Goal: Use online tool/utility: Utilize a website feature to perform a specific function

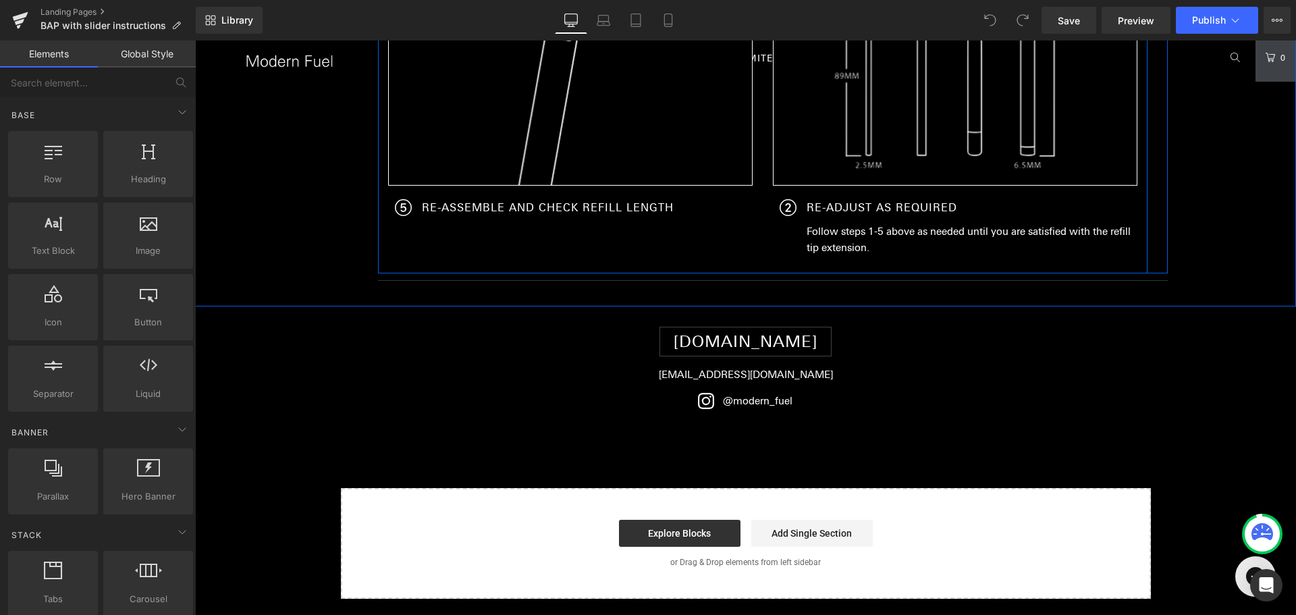
scroll to position [2700, 0]
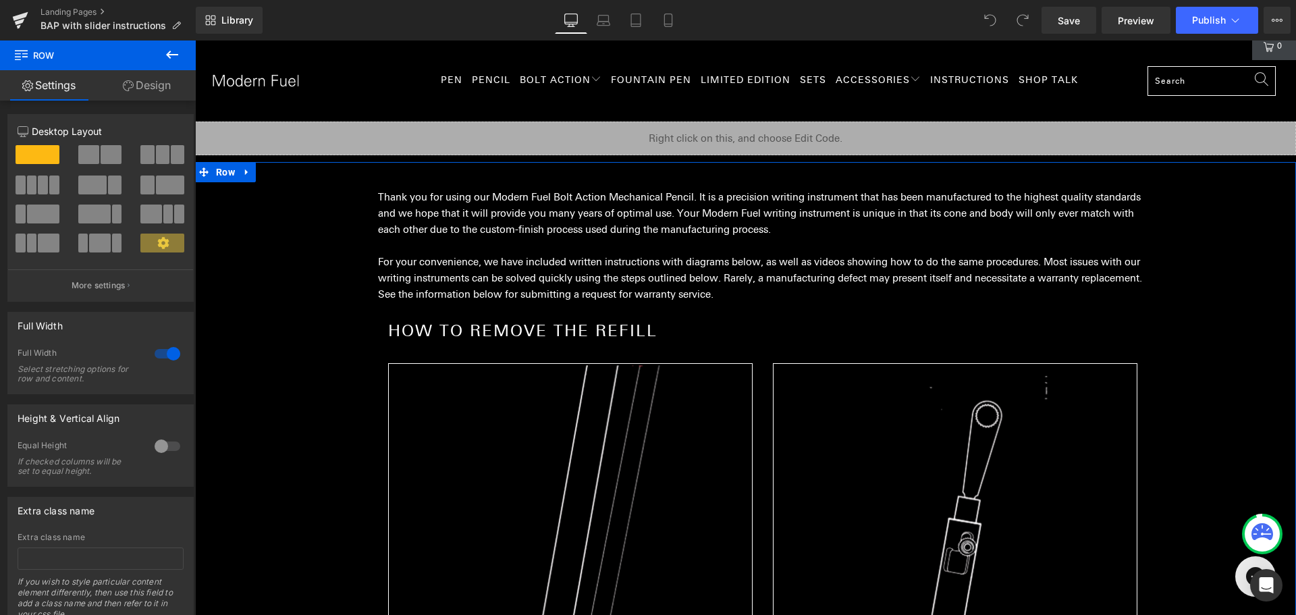
scroll to position [0, 0]
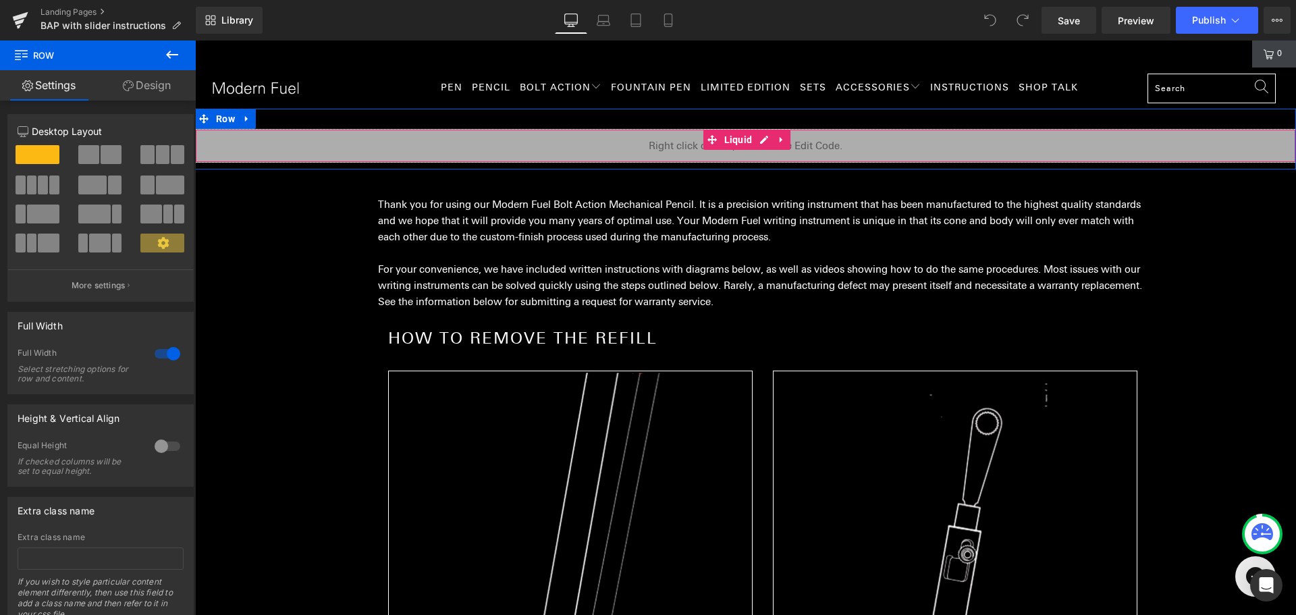
click at [391, 142] on div "Liquid" at bounding box center [745, 146] width 1101 height 34
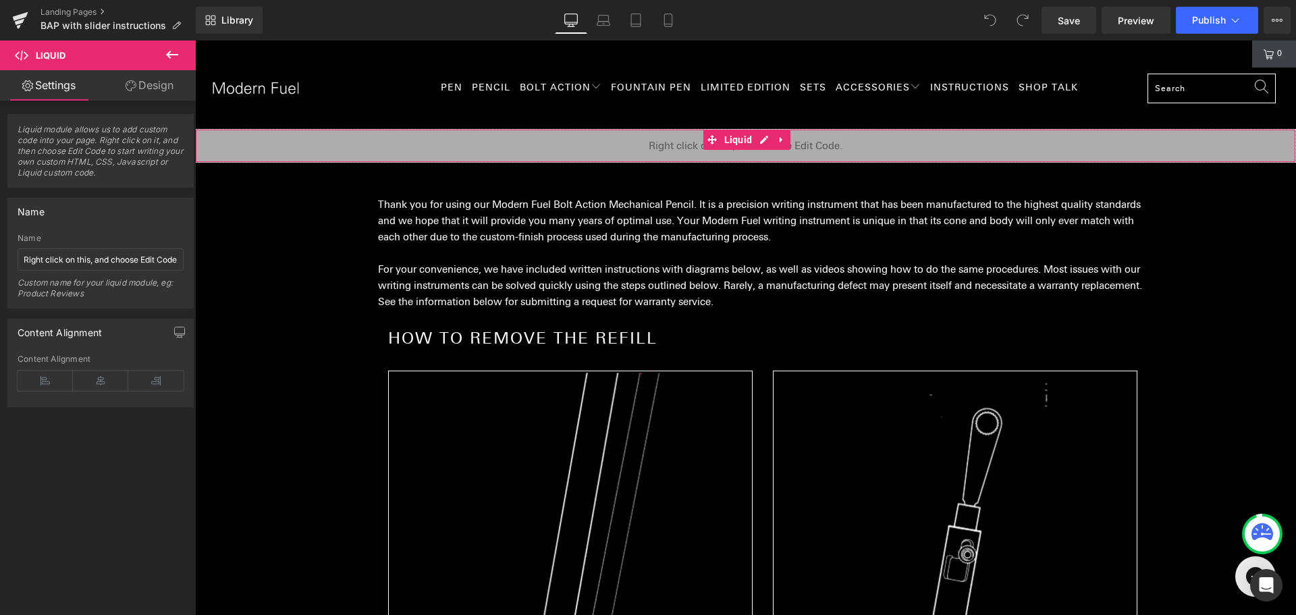
click at [130, 90] on icon at bounding box center [131, 85] width 11 height 11
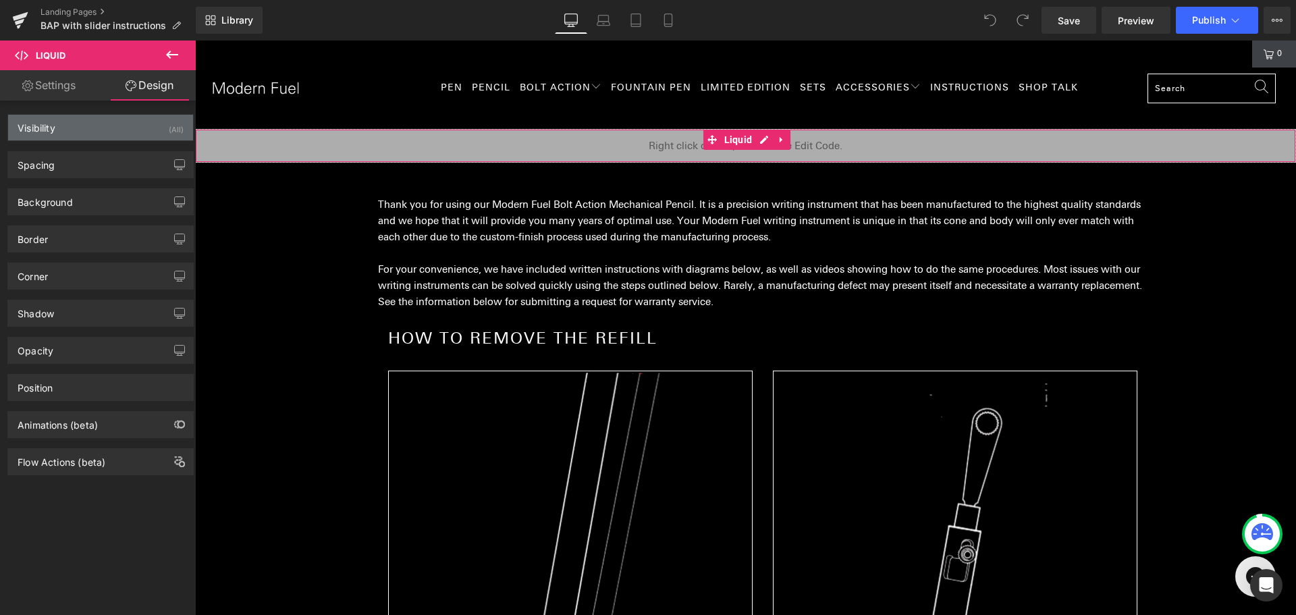
click at [101, 125] on div "Visibility (All)" at bounding box center [100, 128] width 185 height 26
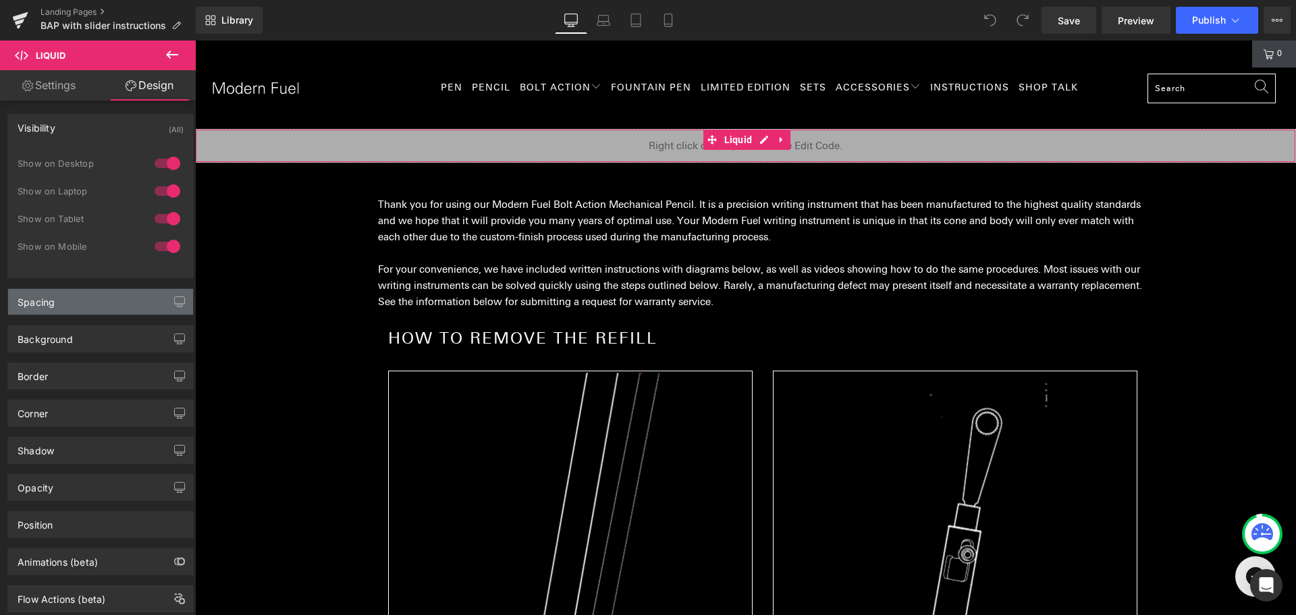
click at [82, 302] on div "Spacing" at bounding box center [100, 302] width 185 height 26
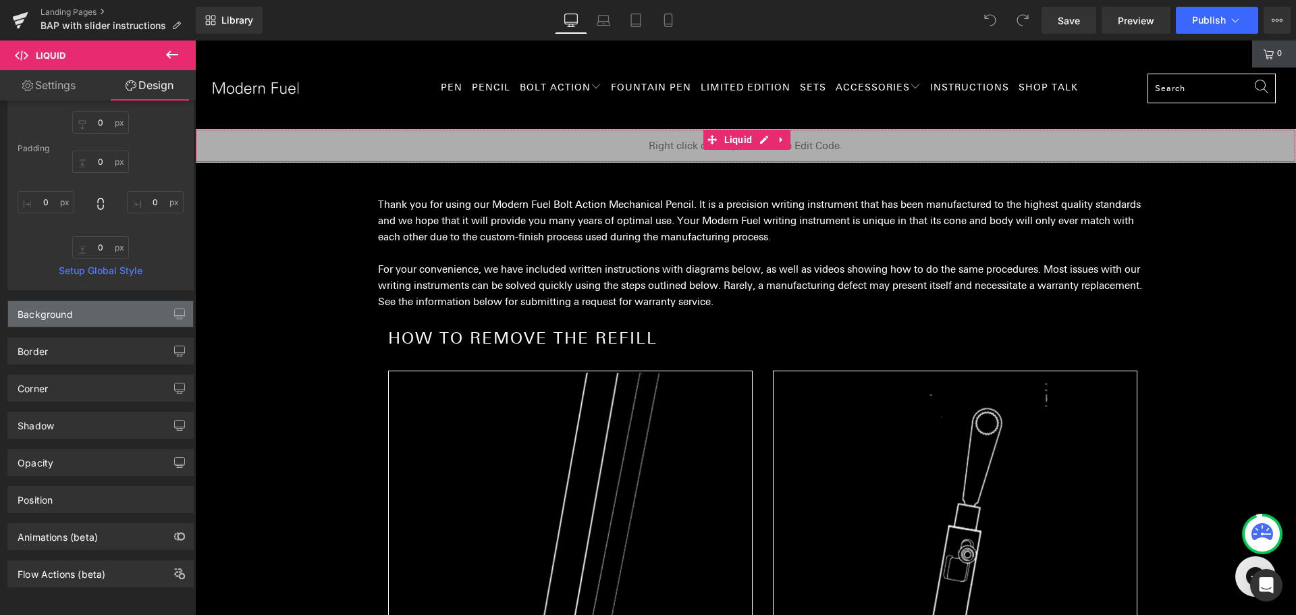
click at [77, 306] on div "Background" at bounding box center [100, 314] width 185 height 26
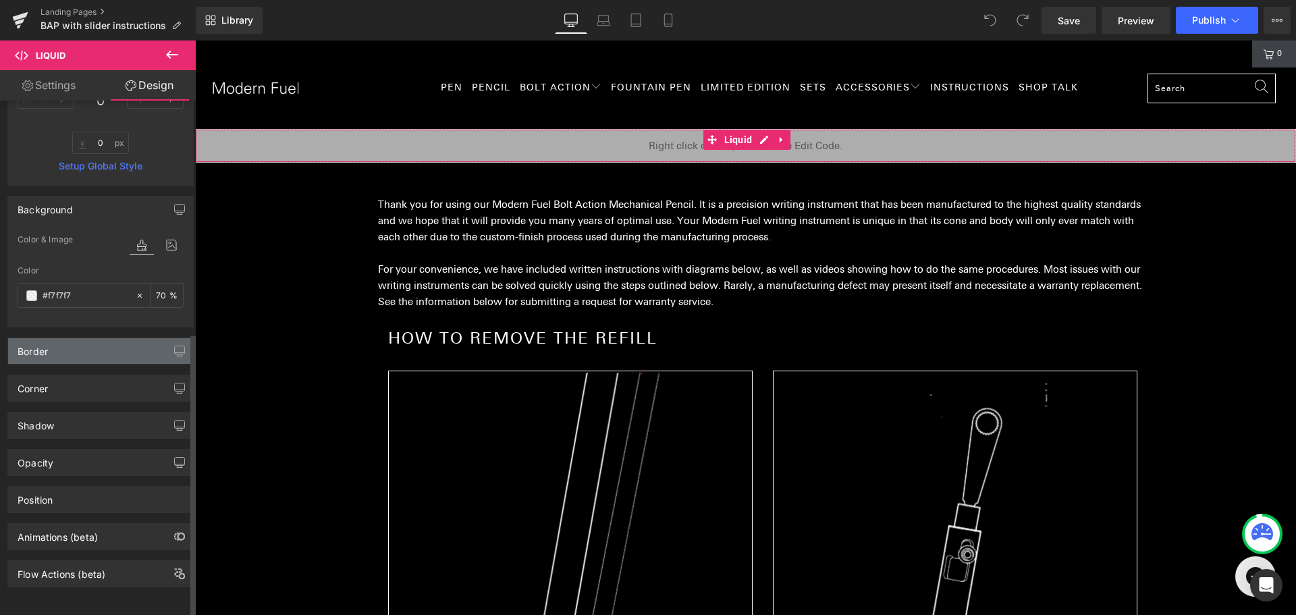
click at [60, 338] on div "Border" at bounding box center [100, 351] width 185 height 26
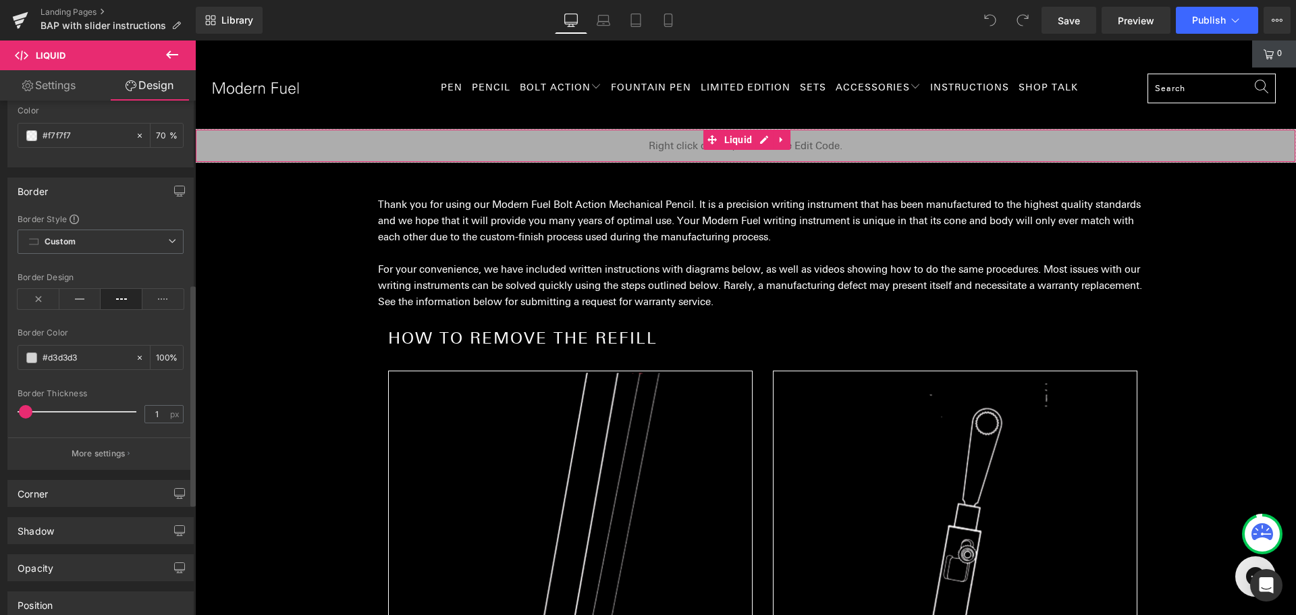
scroll to position [622, 0]
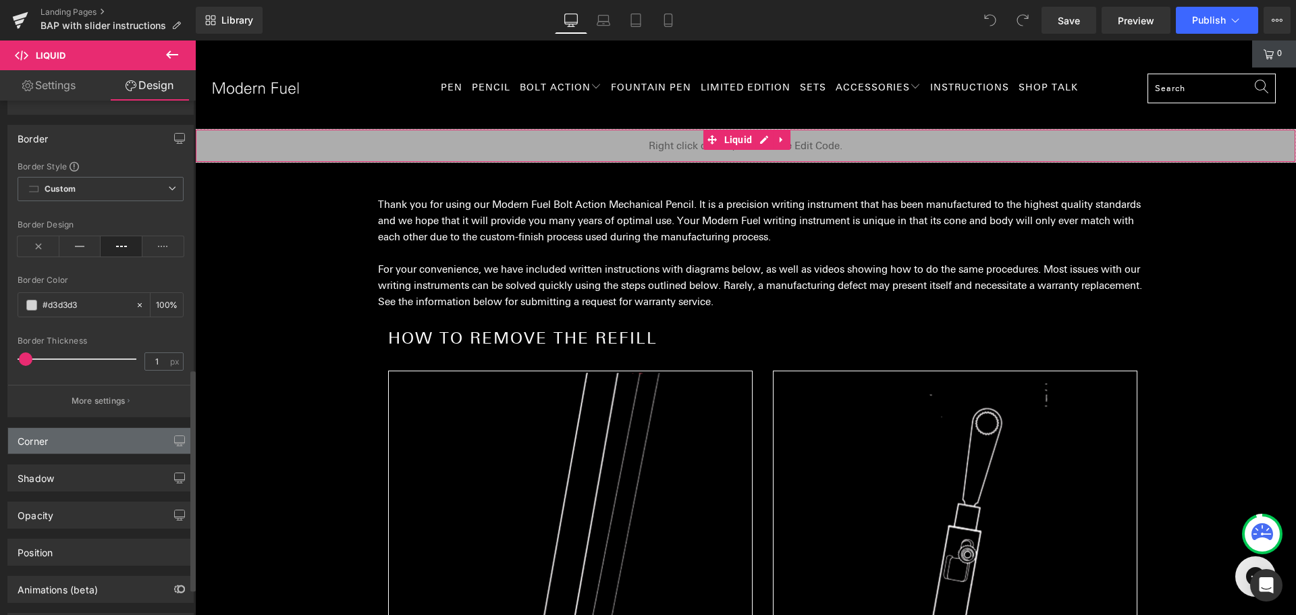
click at [97, 437] on div "Corner" at bounding box center [100, 441] width 185 height 26
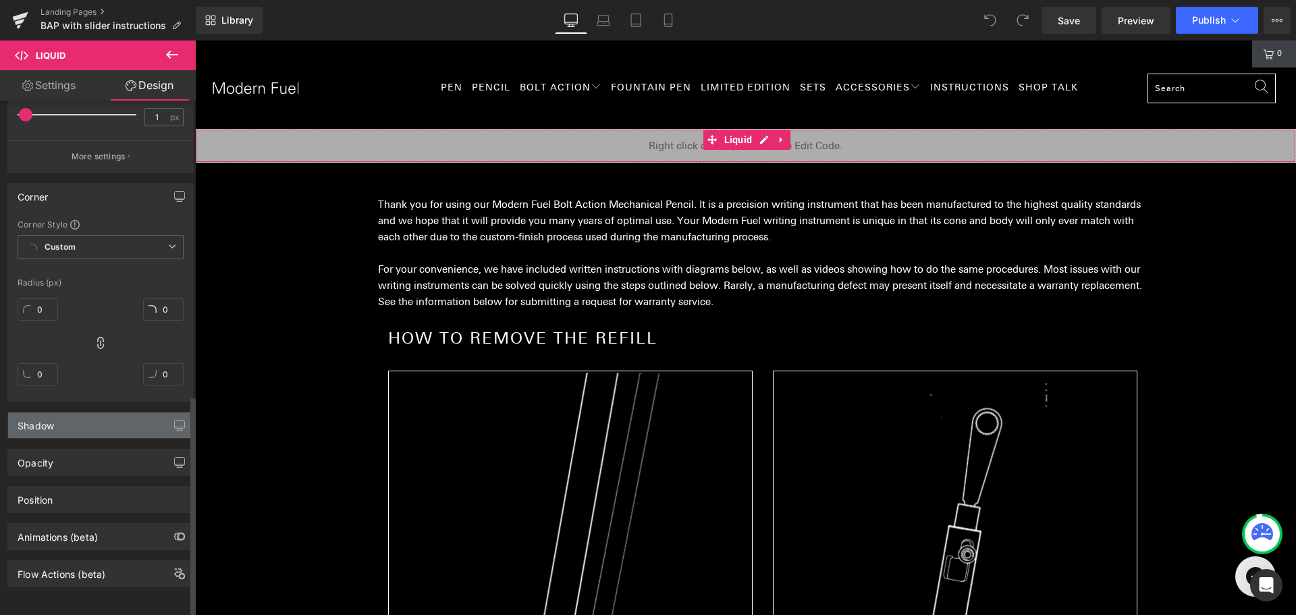
click at [88, 421] on div "Shadow" at bounding box center [100, 425] width 185 height 26
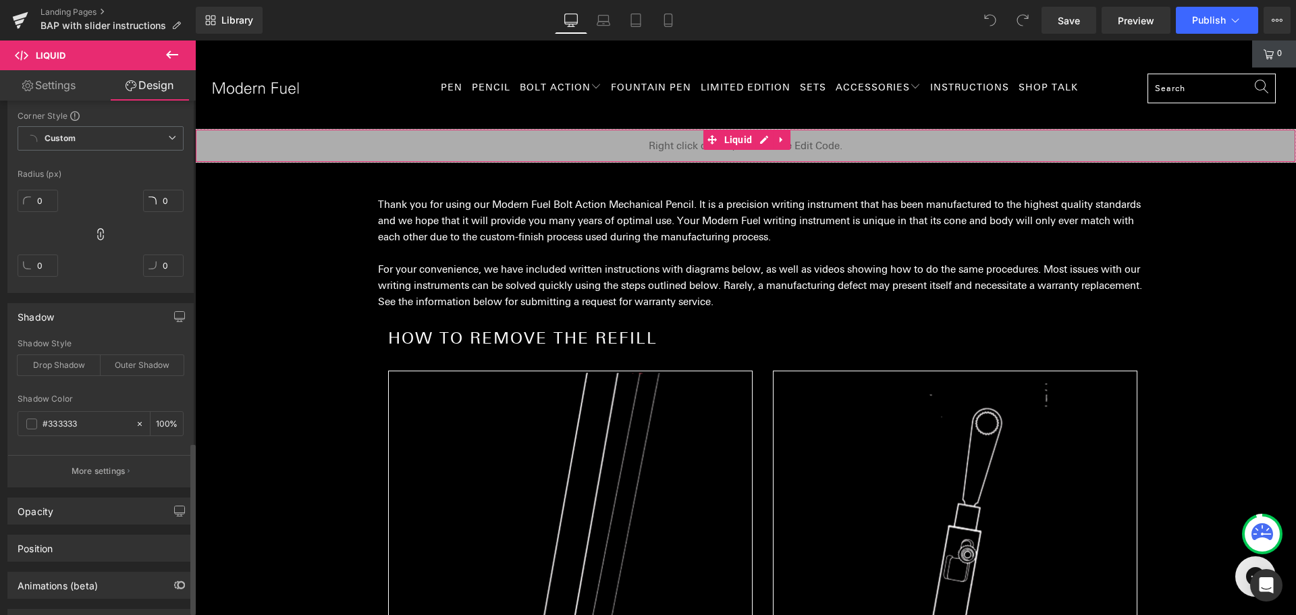
scroll to position [1034, 0]
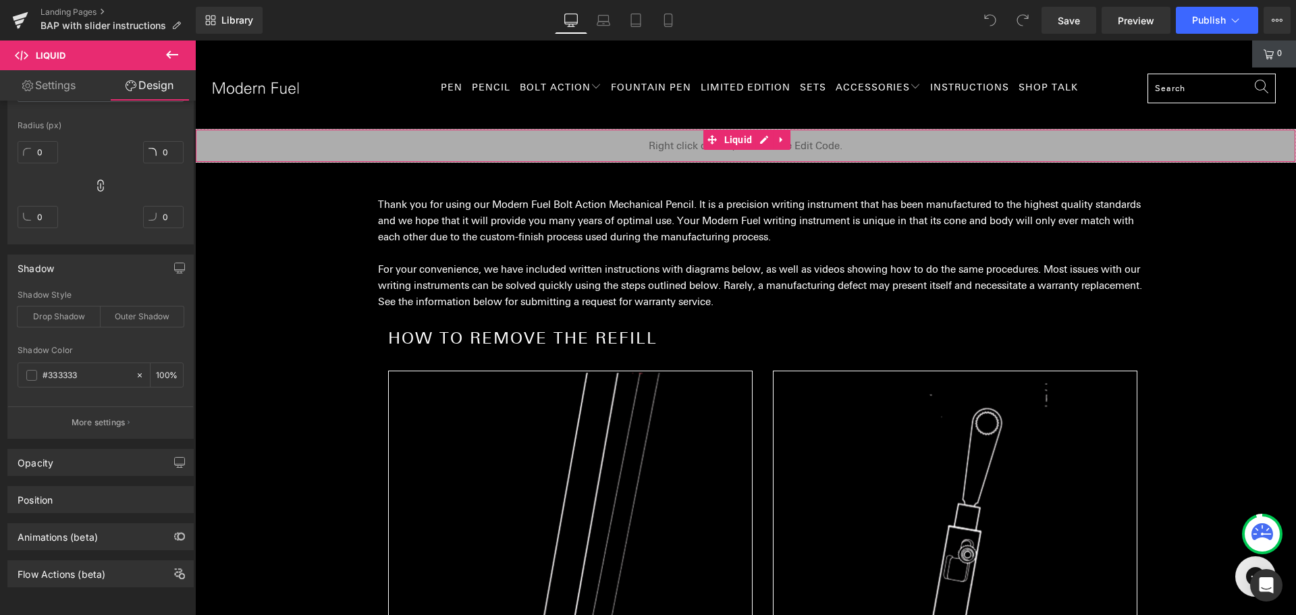
click at [63, 86] on link "Settings" at bounding box center [49, 85] width 98 height 30
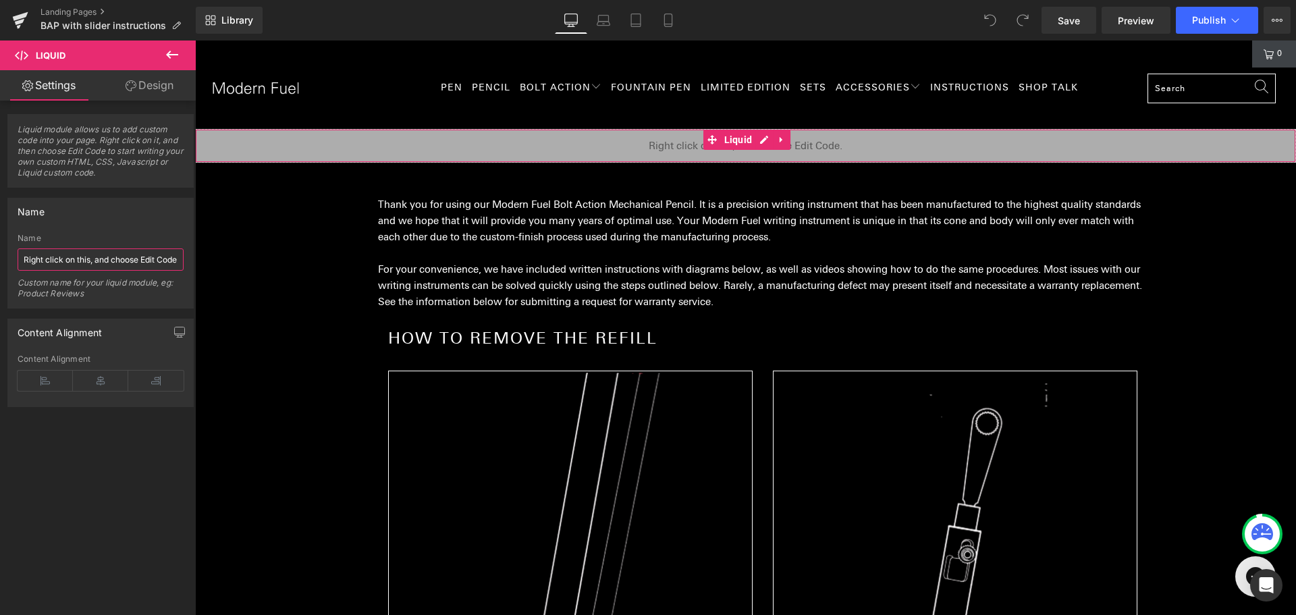
click at [88, 262] on input "Right click on this, and choose Edit Code." at bounding box center [101, 259] width 166 height 22
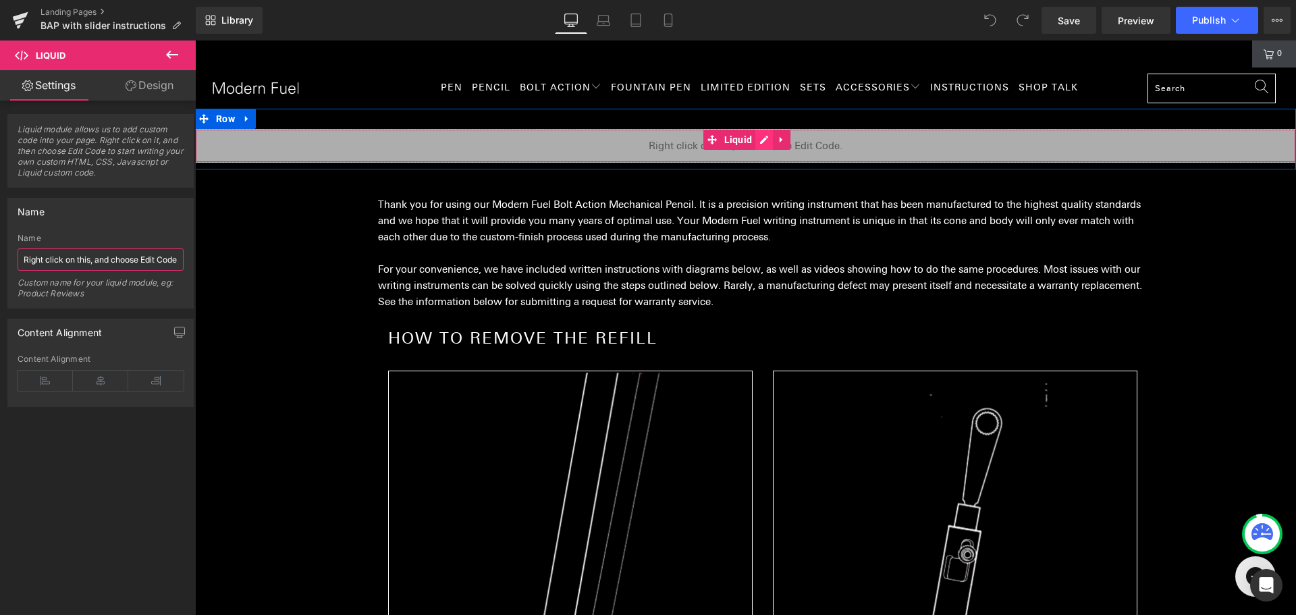
click at [755, 141] on div "Liquid" at bounding box center [745, 146] width 1101 height 34
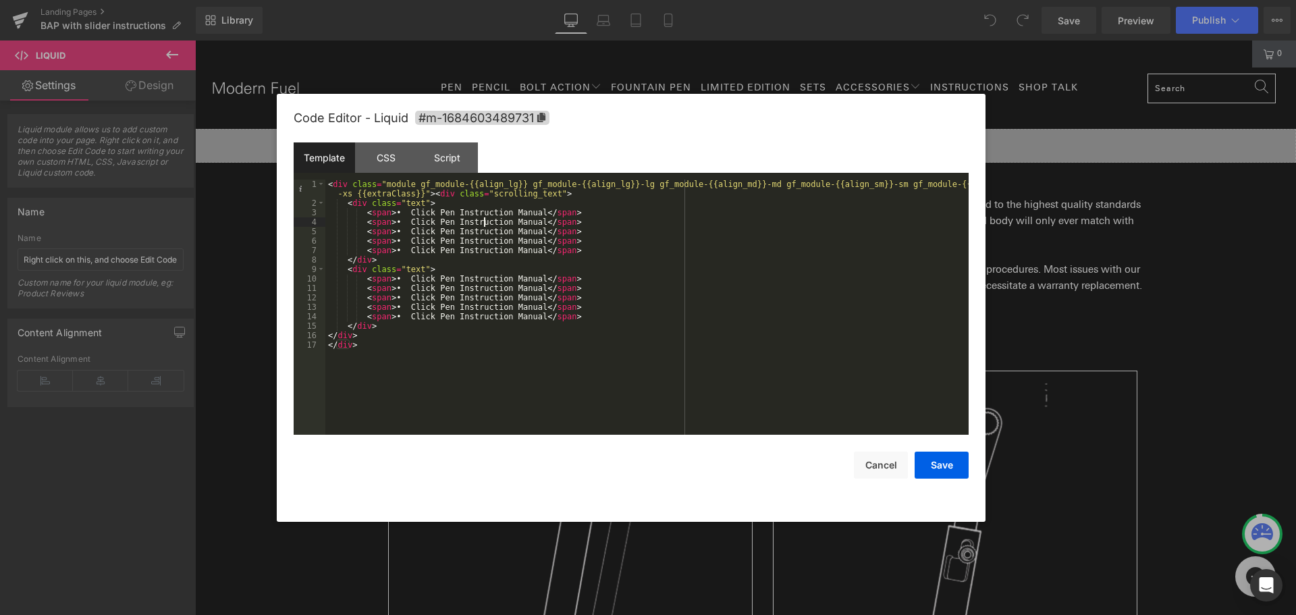
click at [486, 223] on div "< div class = "module gf_module-{{align_lg}} gf_module-{{align_lg}}-lg gf_modul…" at bounding box center [646, 321] width 643 height 283
drag, startPoint x: 443, startPoint y: 213, endPoint x: 404, endPoint y: 213, distance: 38.5
click at [404, 213] on div "< div class = "module gf_module-{{align_lg}} gf_module-{{align_lg}}-lg gf_modul…" at bounding box center [646, 321] width 643 height 283
drag, startPoint x: 473, startPoint y: 213, endPoint x: 406, endPoint y: 213, distance: 67.5
click at [406, 213] on div "< div class = "module gf_module-{{align_lg}} gf_module-{{align_lg}}-lg gf_modul…" at bounding box center [646, 321] width 643 height 283
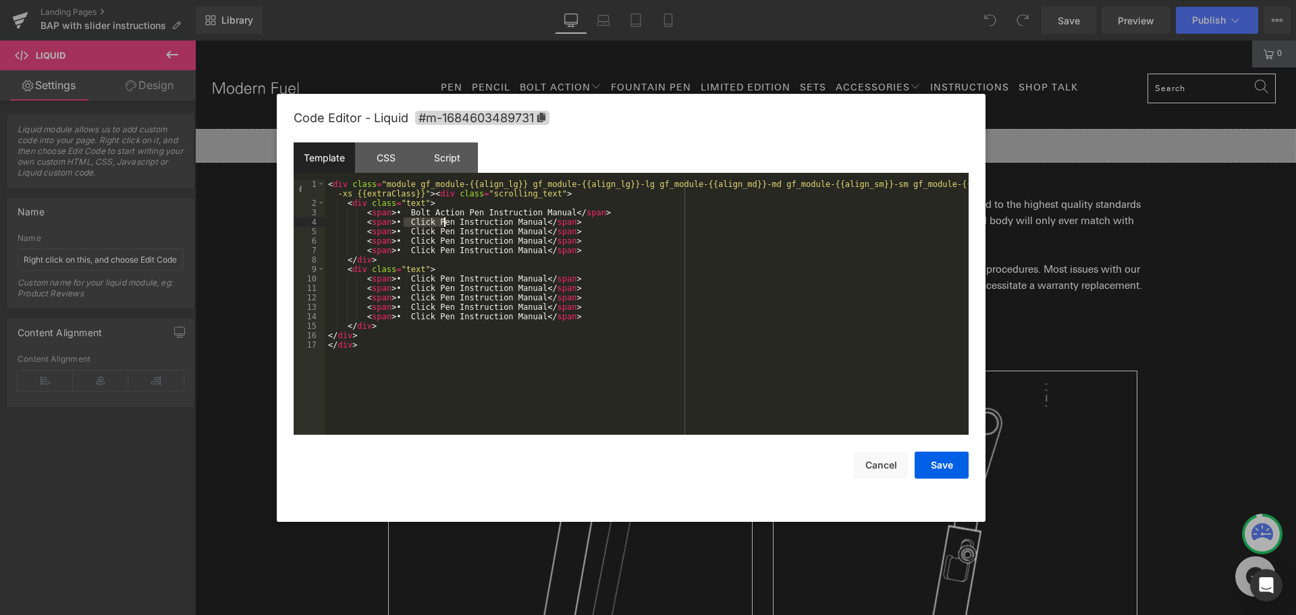
drag, startPoint x: 404, startPoint y: 220, endPoint x: 442, endPoint y: 220, distance: 38.5
click at [442, 220] on div "< div class = "module gf_module-{{align_lg}} gf_module-{{align_lg}}-lg gf_modul…" at bounding box center [646, 321] width 643 height 283
drag, startPoint x: 443, startPoint y: 229, endPoint x: 406, endPoint y: 232, distance: 37.2
click at [406, 232] on div "< div class = "module gf_module-{{align_lg}} gf_module-{{align_lg}}-lg gf_modul…" at bounding box center [646, 321] width 643 height 283
drag, startPoint x: 404, startPoint y: 241, endPoint x: 445, endPoint y: 244, distance: 40.6
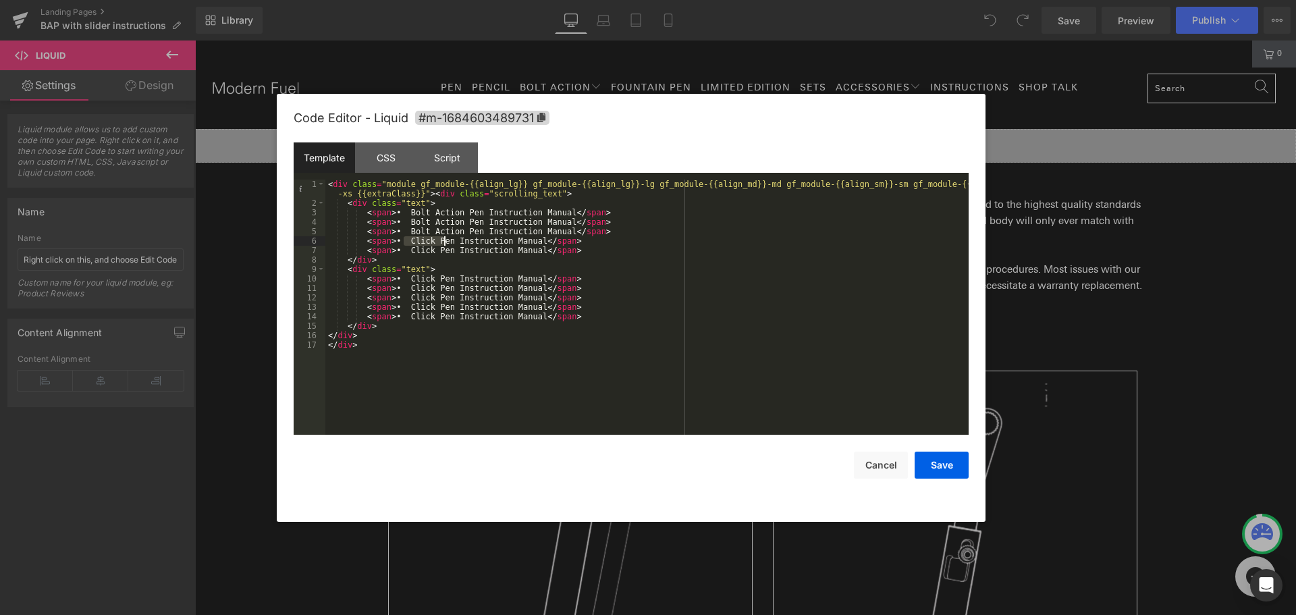
click at [445, 244] on div "< div class = "module gf_module-{{align_lg}} gf_module-{{align_lg}}-lg gf_modul…" at bounding box center [646, 321] width 643 height 283
click at [406, 250] on div "< div class = "module gf_module-{{align_lg}} gf_module-{{align_lg}}-lg gf_modul…" at bounding box center [646, 321] width 643 height 283
drag, startPoint x: 404, startPoint y: 250, endPoint x: 442, endPoint y: 250, distance: 37.8
click at [442, 250] on div "< div class = "module gf_module-{{align_lg}} gf_module-{{align_lg}}-lg gf_modul…" at bounding box center [646, 321] width 643 height 283
drag, startPoint x: 402, startPoint y: 279, endPoint x: 443, endPoint y: 277, distance: 41.2
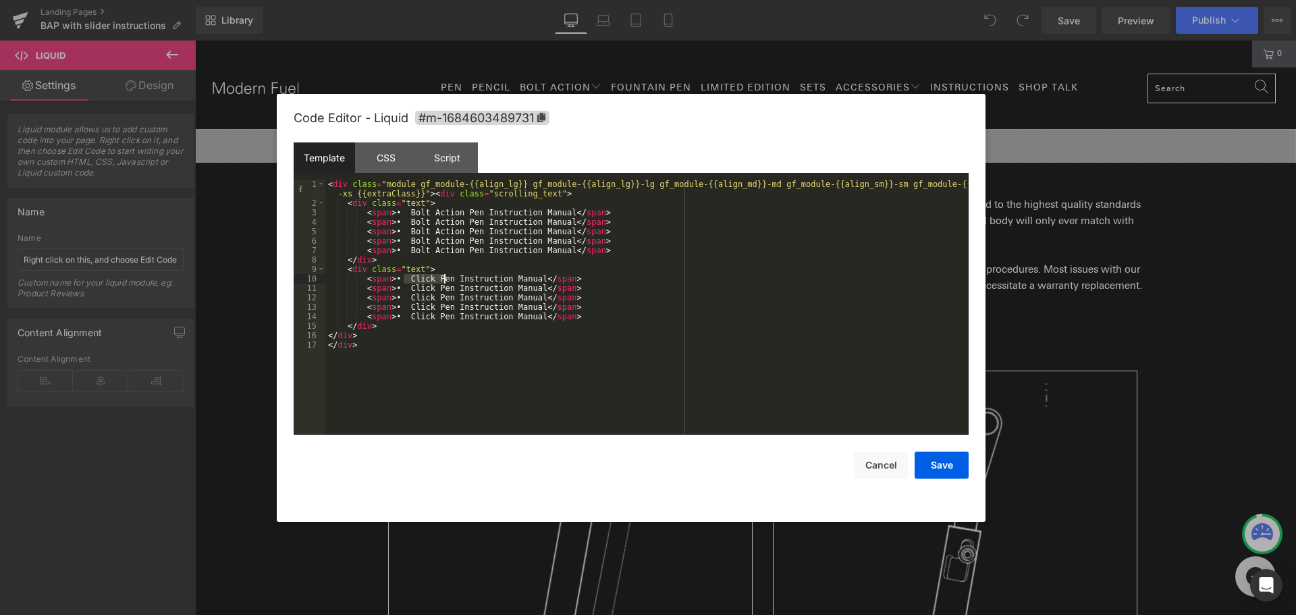
click at [443, 277] on div "< div class = "module gf_module-{{align_lg}} gf_module-{{align_lg}}-lg gf_modul…" at bounding box center [646, 321] width 643 height 283
drag, startPoint x: 405, startPoint y: 288, endPoint x: 443, endPoint y: 285, distance: 37.9
click at [443, 285] on div "< div class = "module gf_module-{{align_lg}} gf_module-{{align_lg}}-lg gf_modul…" at bounding box center [646, 321] width 643 height 283
drag, startPoint x: 403, startPoint y: 299, endPoint x: 442, endPoint y: 296, distance: 39.2
click at [442, 296] on div "< div class = "module gf_module-{{align_lg}} gf_module-{{align_lg}}-lg gf_modul…" at bounding box center [646, 321] width 643 height 283
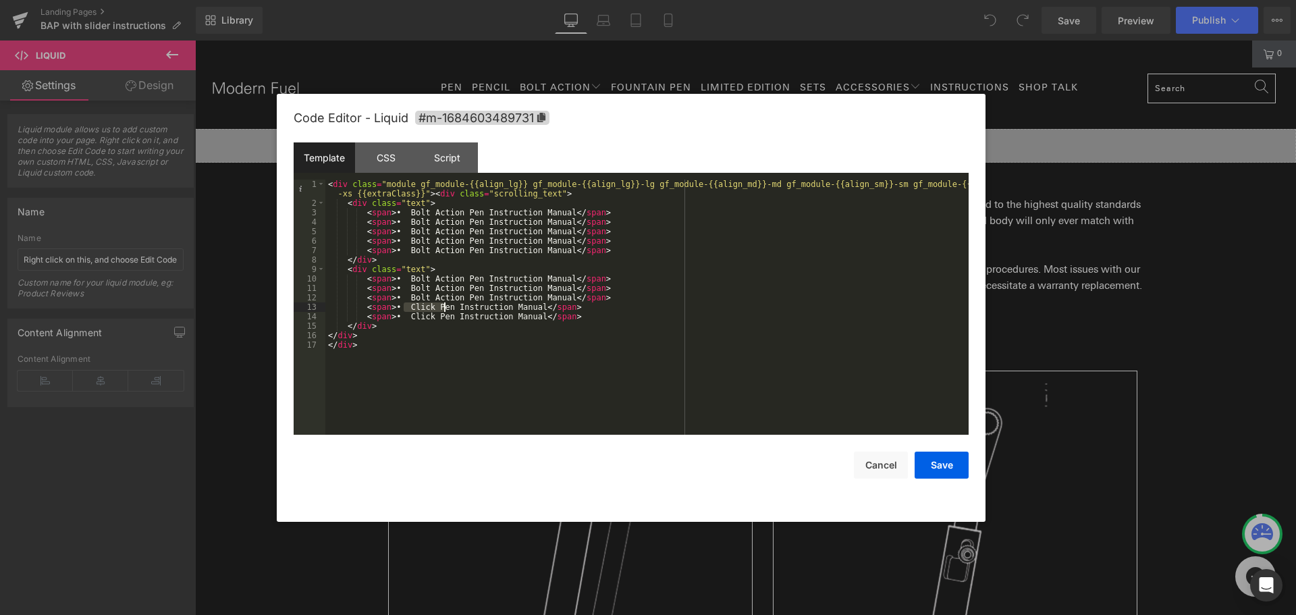
drag, startPoint x: 404, startPoint y: 307, endPoint x: 442, endPoint y: 304, distance: 38.6
click at [442, 304] on div "< div class = "module gf_module-{{align_lg}} gf_module-{{align_lg}}-lg gf_modul…" at bounding box center [646, 321] width 643 height 283
drag, startPoint x: 404, startPoint y: 315, endPoint x: 442, endPoint y: 313, distance: 37.8
click at [442, 313] on div "< div class = "module gf_module-{{align_lg}} gf_module-{{align_lg}}-lg gf_modul…" at bounding box center [646, 321] width 643 height 283
click at [930, 460] on button "Save" at bounding box center [942, 465] width 54 height 27
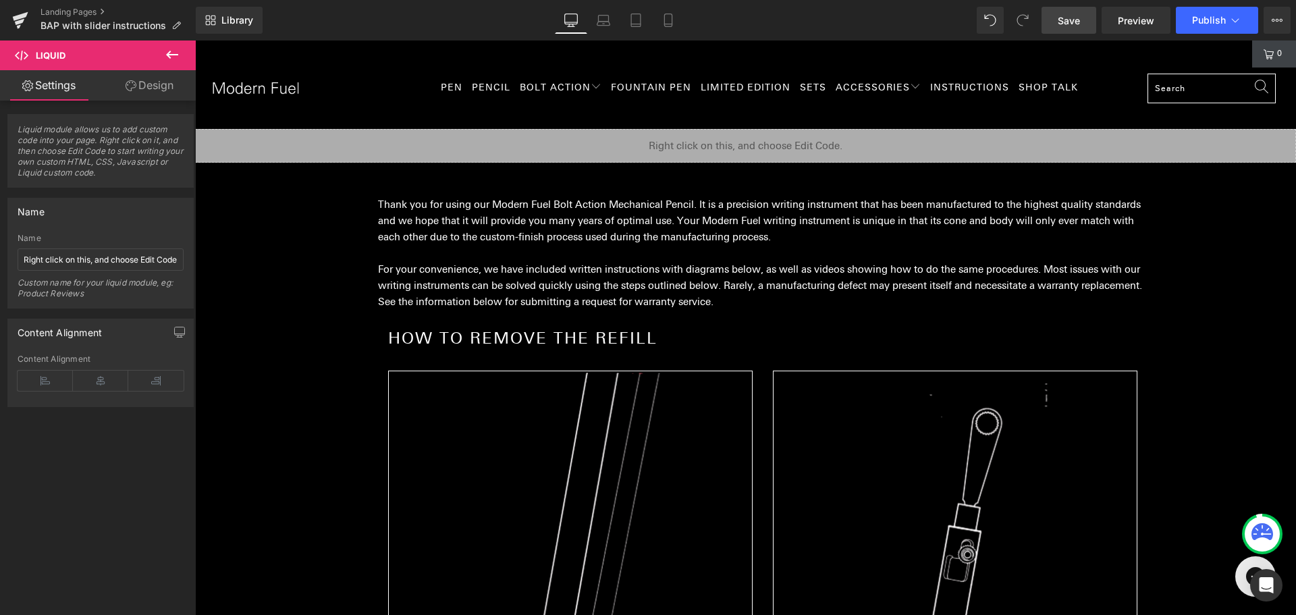
click at [1092, 27] on link "Save" at bounding box center [1068, 20] width 55 height 27
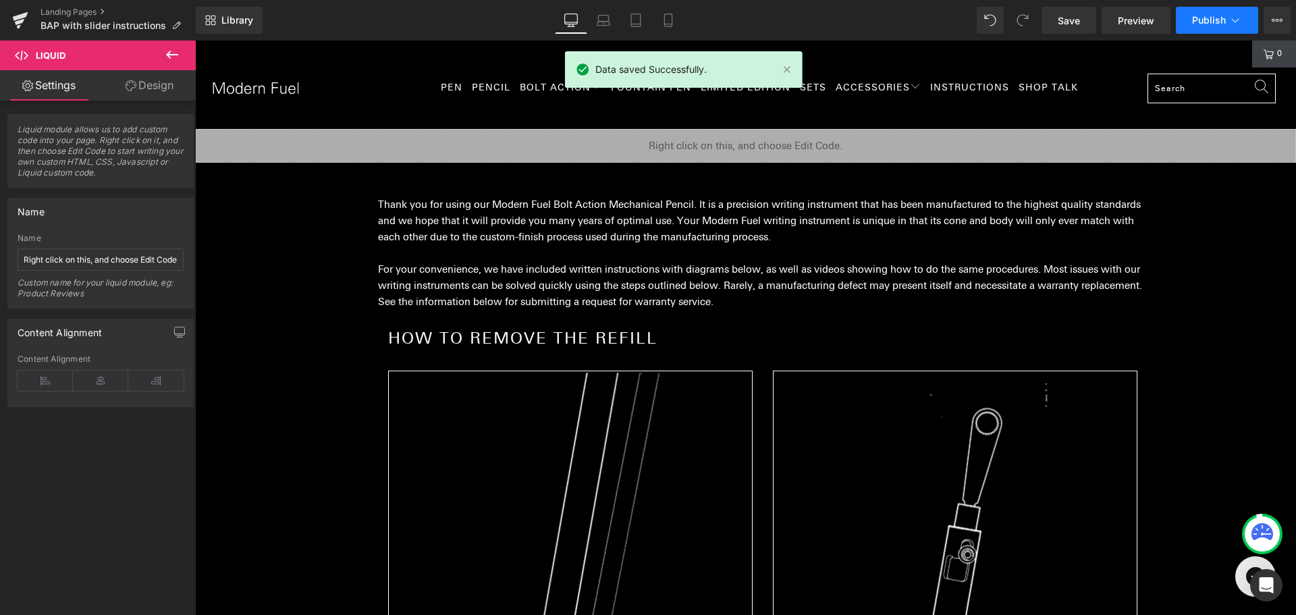
click at [1195, 21] on span "Publish" at bounding box center [1209, 20] width 34 height 11
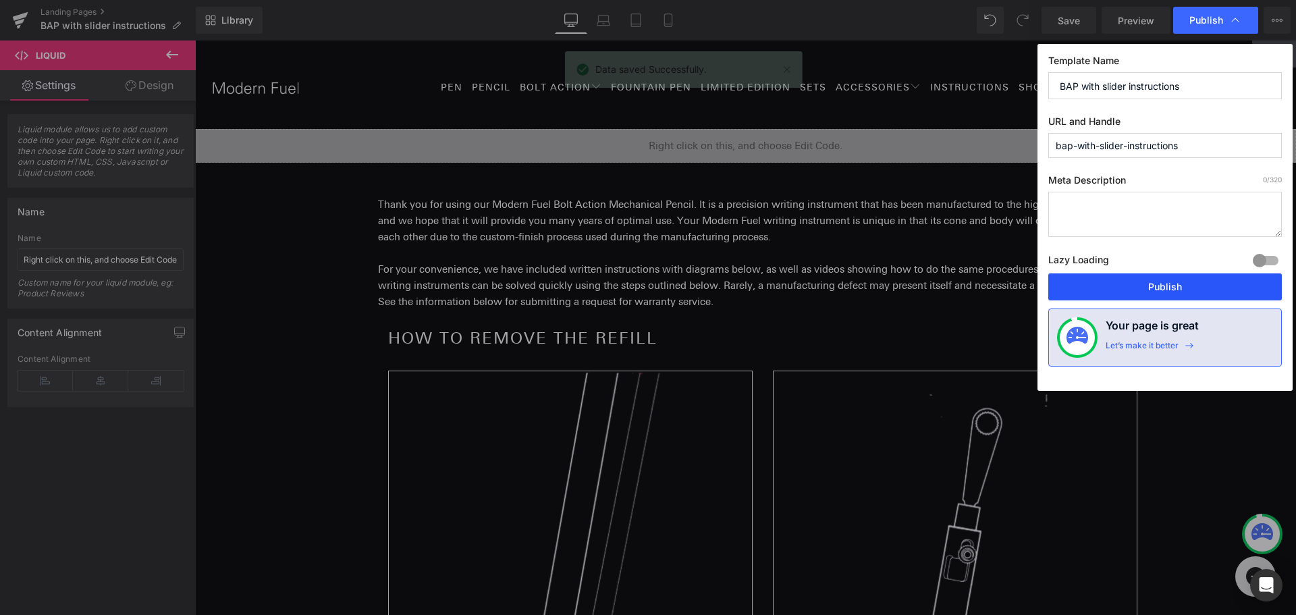
click at [1183, 284] on button "Publish" at bounding box center [1165, 286] width 234 height 27
